Goal: Task Accomplishment & Management: Manage account settings

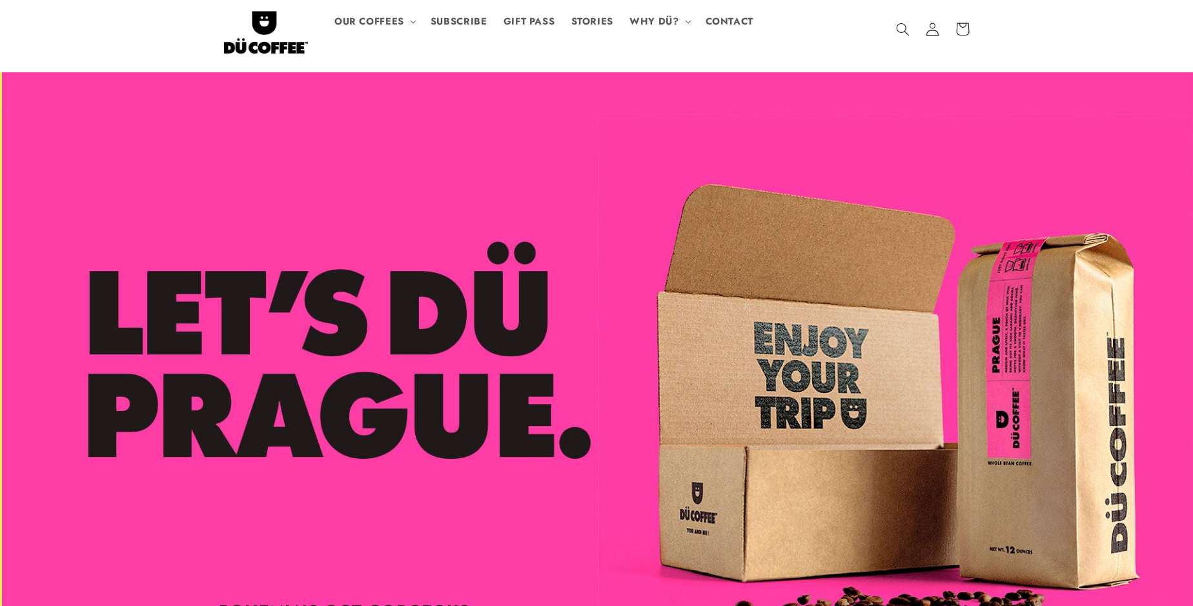
scroll to position [0, 1193]
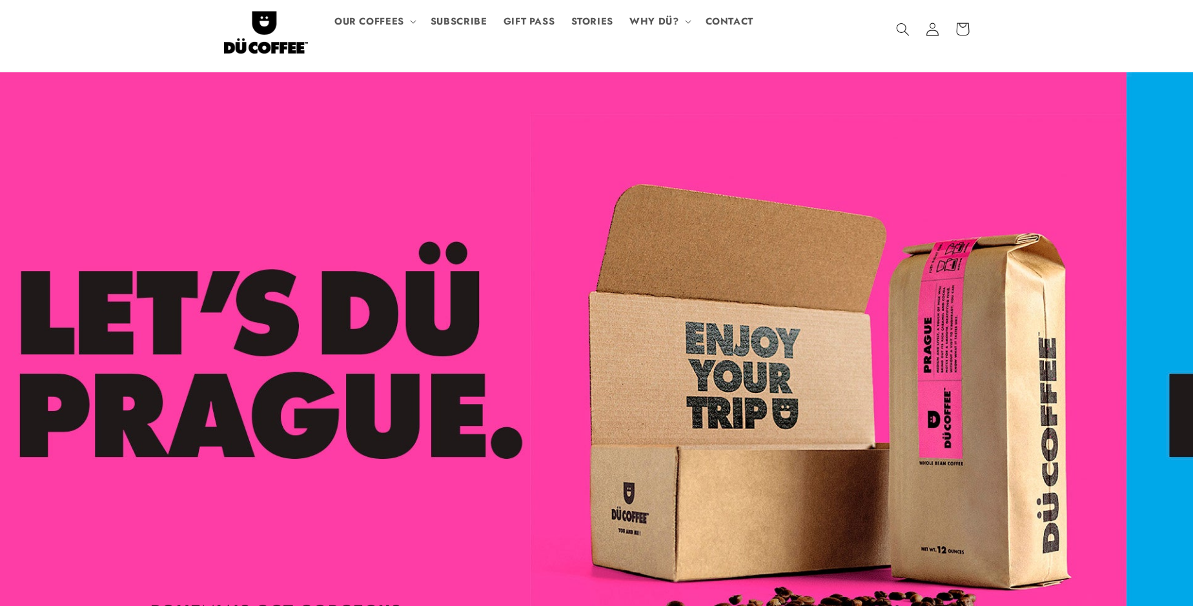
click at [904, 37] on header "OUR COFFEES OUR COFFEES [GEOGRAPHIC_DATA] - LIGHT ROAST PRAGUE - MEDIUM ROAST […" at bounding box center [596, 36] width 813 height 72
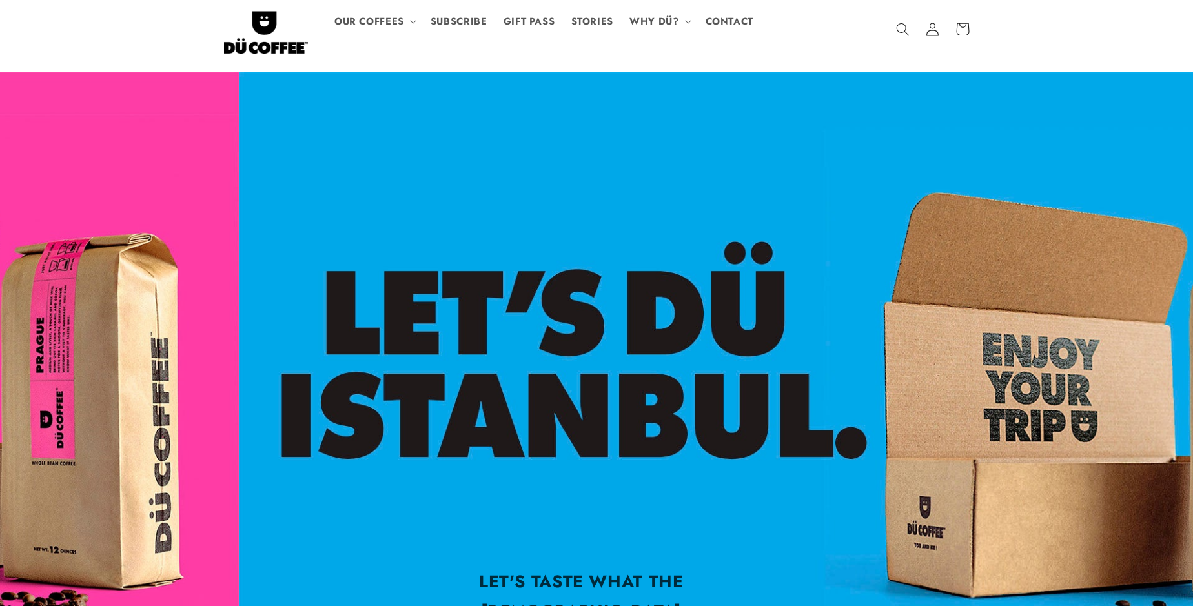
scroll to position [0, 2297]
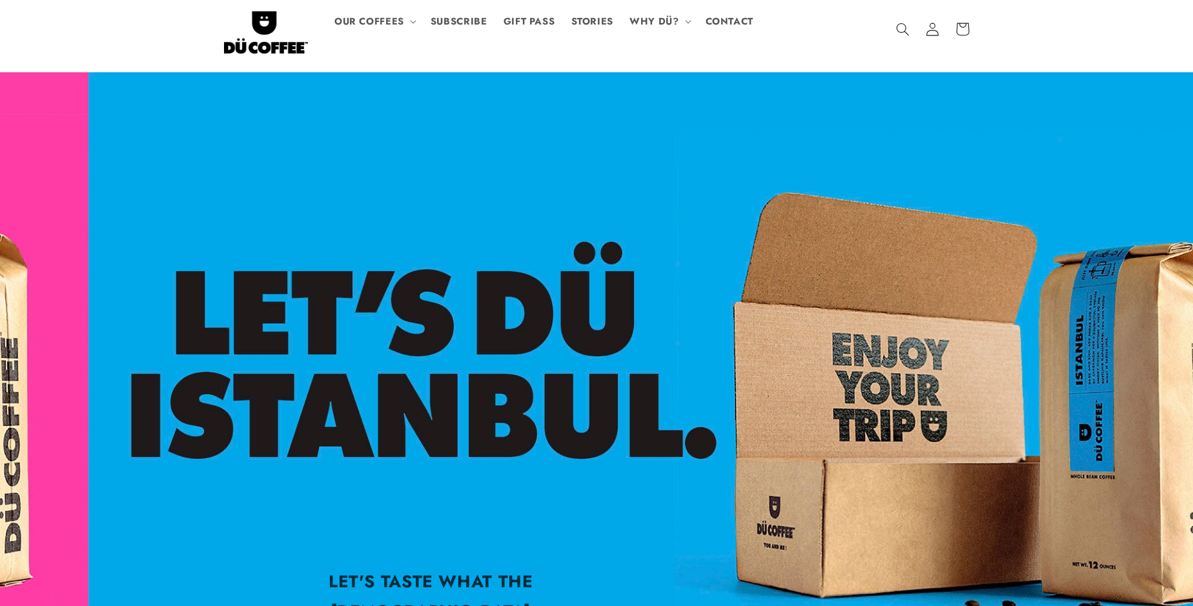
click at [975, 72] on div "LET'S TASTE WHAT THE OTTOMANS WERE BRAGGING ABOUT. LET'S GO!" at bounding box center [684, 400] width 813 height 656
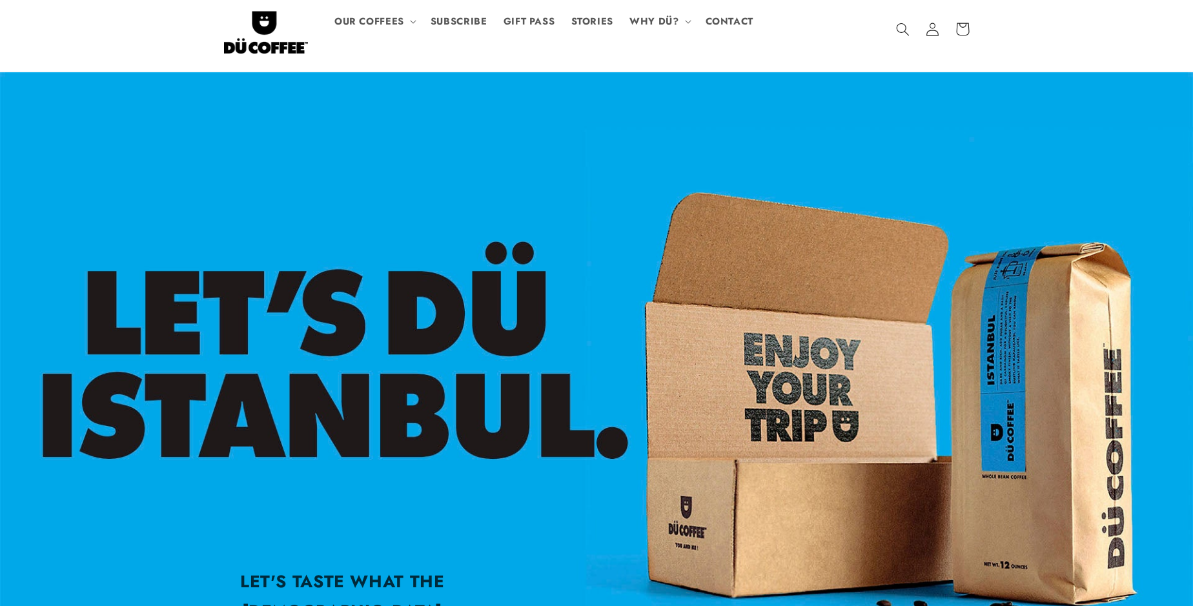
click at [975, 72] on div "LET'S TASTE WHAT THE OTTOMANS WERE BRAGGING ABOUT. LET'S GO!" at bounding box center [596, 400] width 813 height 656
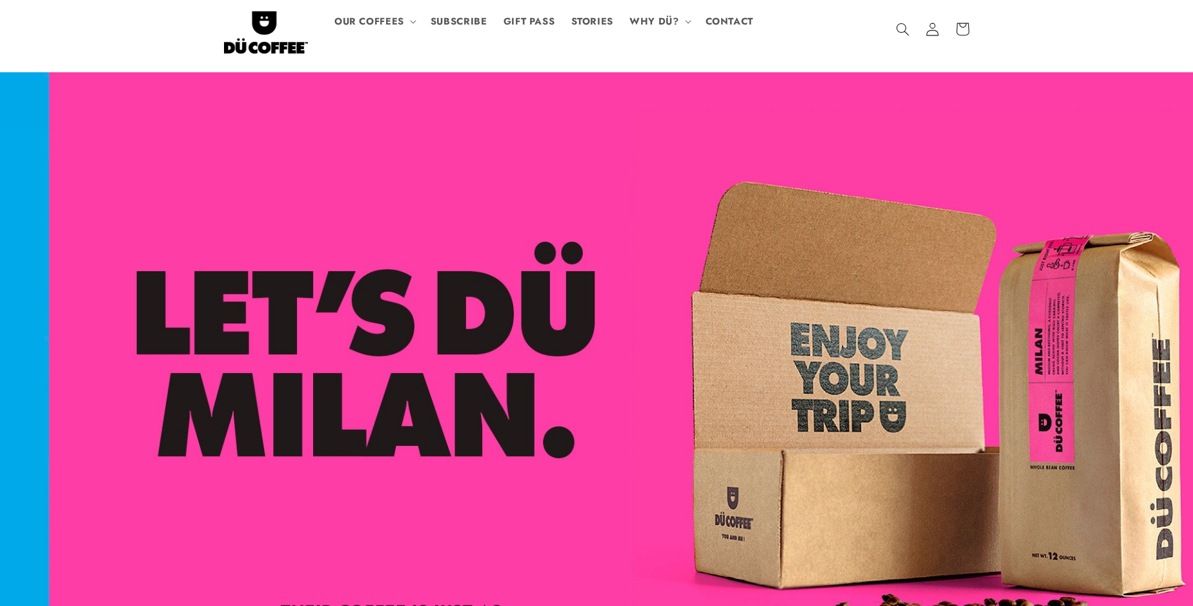
scroll to position [0, 3579]
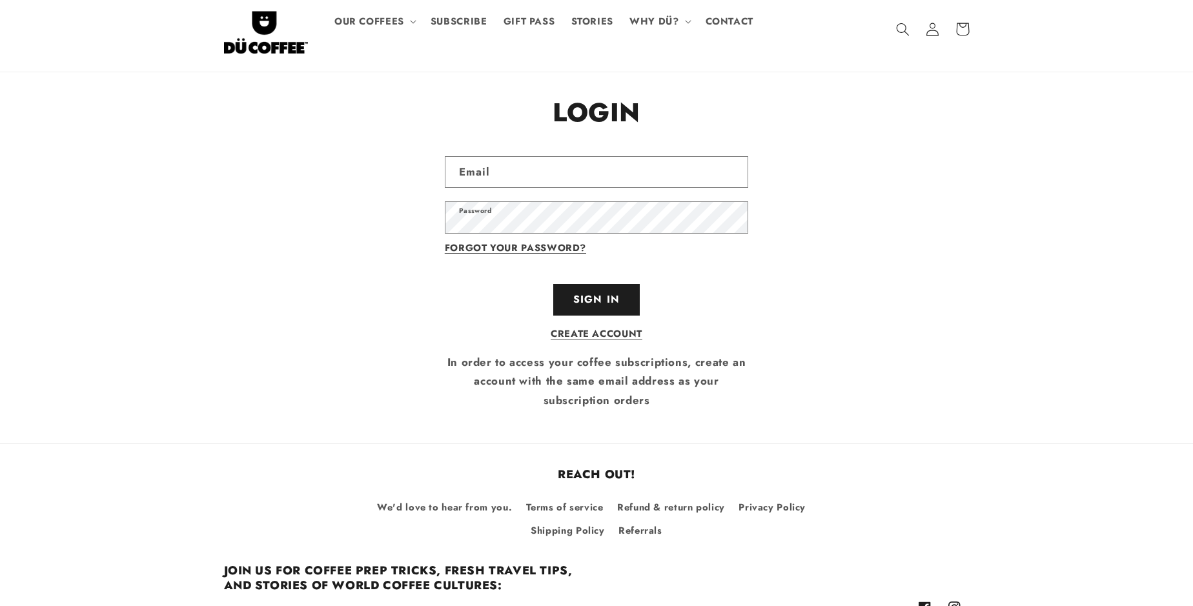
click at [904, 37] on header "OUR COFFEES OUR COFFEES [GEOGRAPHIC_DATA] - LIGHT ROAST PRAGUE - MEDIUM ROAST […" at bounding box center [596, 36] width 813 height 72
